Goal: Go to known website: Access a specific website the user already knows

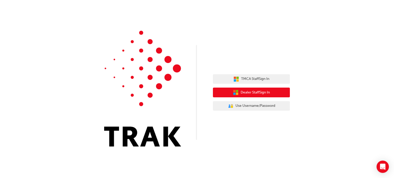
click at [244, 95] on span "Dealer Staff Sign In" at bounding box center [255, 93] width 29 height 6
